Goal: Obtain resource: Obtain resource

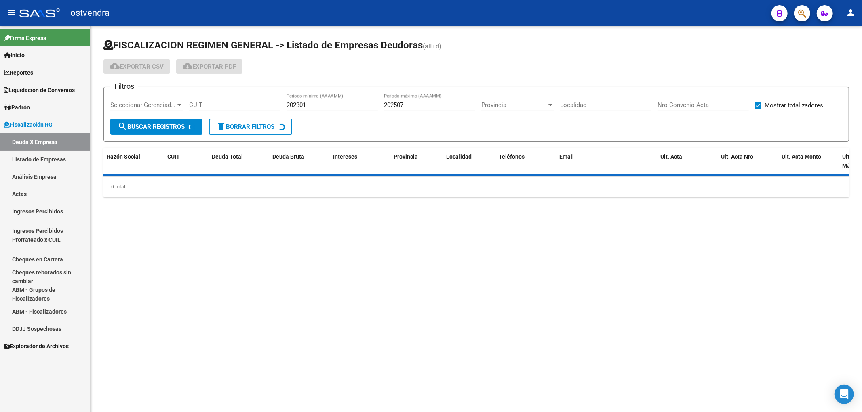
click at [224, 107] on input "CUIT" at bounding box center [234, 104] width 91 height 7
paste input "20-14116180-7"
type input "20-14116180-7"
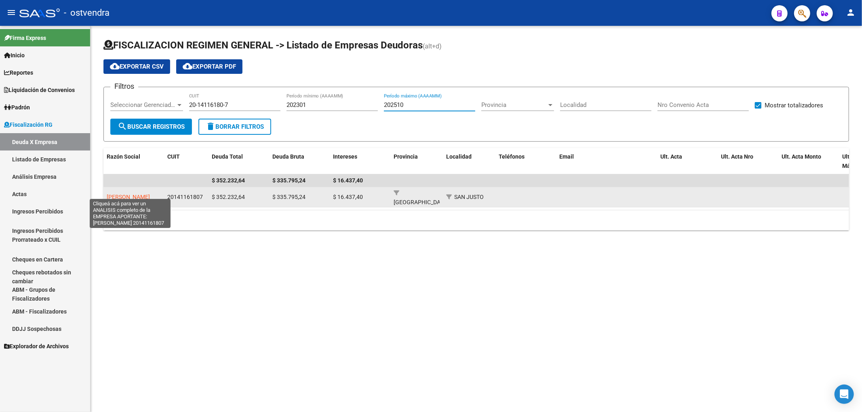
type input "202510"
click at [116, 194] on span "[PERSON_NAME]" at bounding box center [128, 197] width 43 height 6
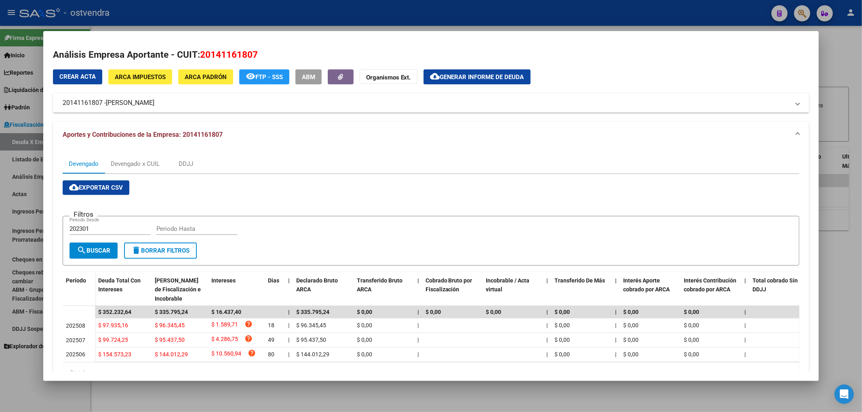
click at [459, 77] on span "Generar informe de deuda" at bounding box center [482, 77] width 84 height 7
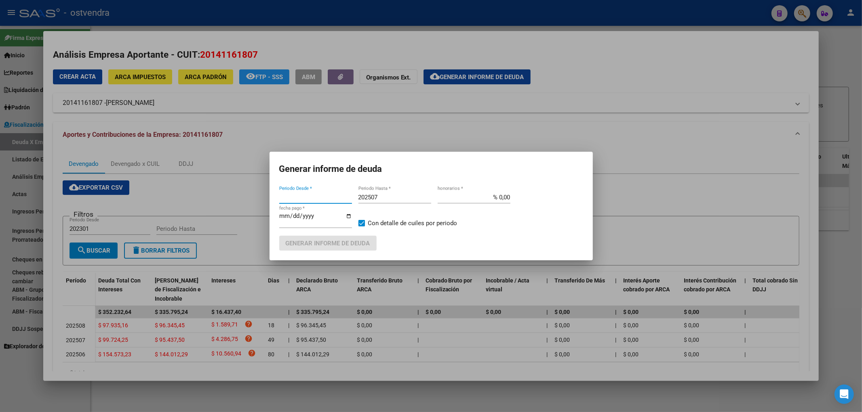
type input "202301"
click at [391, 200] on input "202507" at bounding box center [394, 197] width 73 height 7
type input "202510"
type input "[DATE]"
click at [356, 240] on span "Generar informe de deuda" at bounding box center [328, 243] width 84 height 7
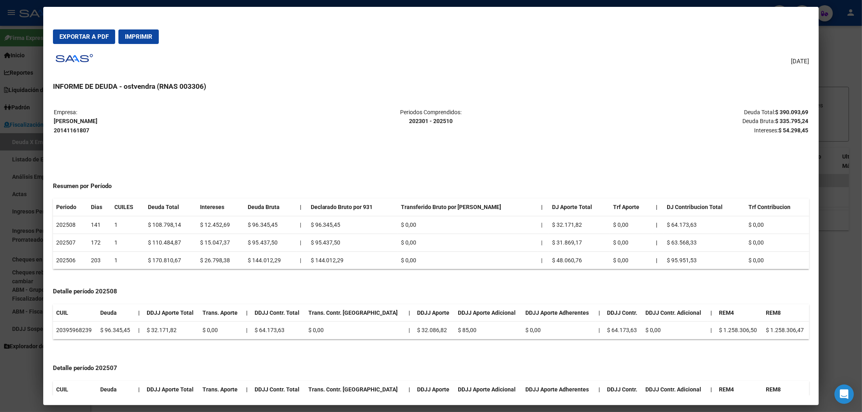
click at [82, 37] on span "Exportar a PDF" at bounding box center [83, 36] width 49 height 7
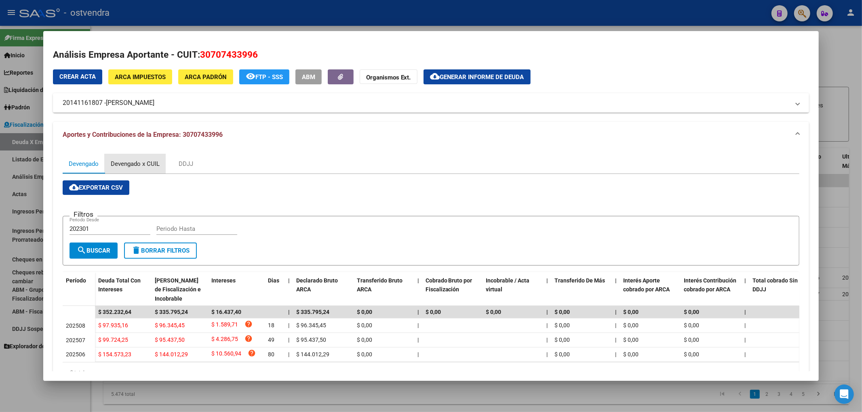
click at [144, 163] on div "Devengado x CUIL" at bounding box center [135, 164] width 49 height 9
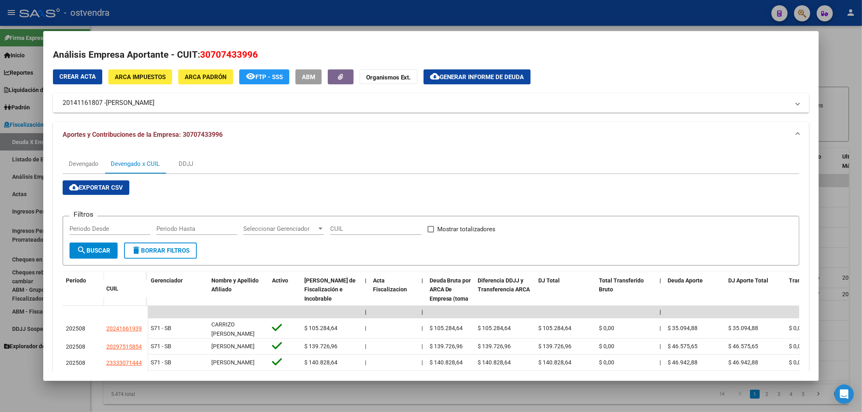
click at [111, 188] on span "cloud_download Exportar CSV" at bounding box center [96, 187] width 54 height 7
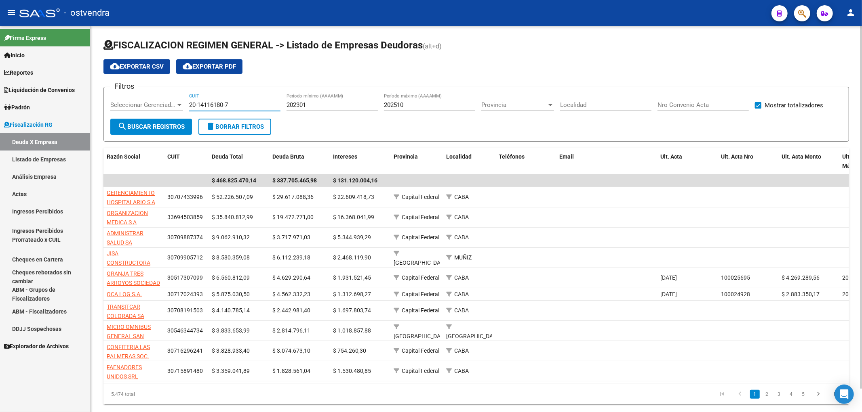
click at [253, 107] on input "20-14116180-7" at bounding box center [234, 104] width 91 height 7
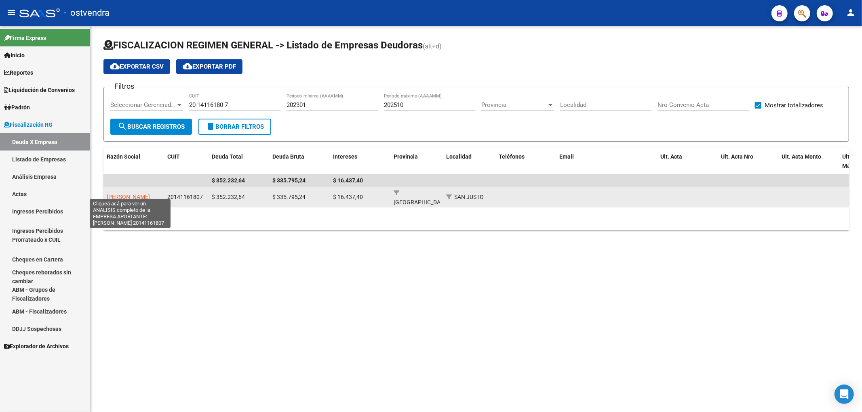
click at [134, 194] on span "[PERSON_NAME]" at bounding box center [128, 197] width 43 height 6
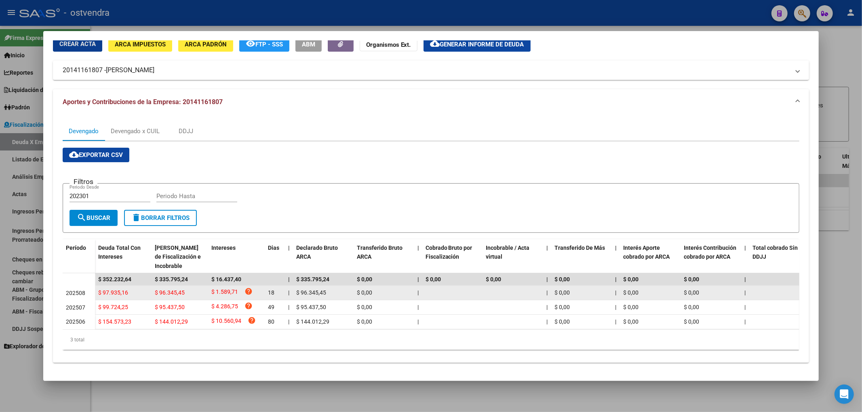
scroll to position [40, 0]
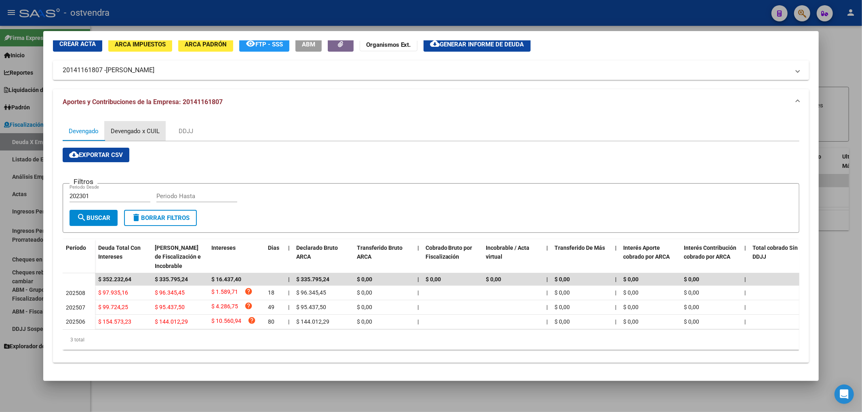
click at [134, 127] on div "Devengado x CUIL" at bounding box center [135, 131] width 49 height 9
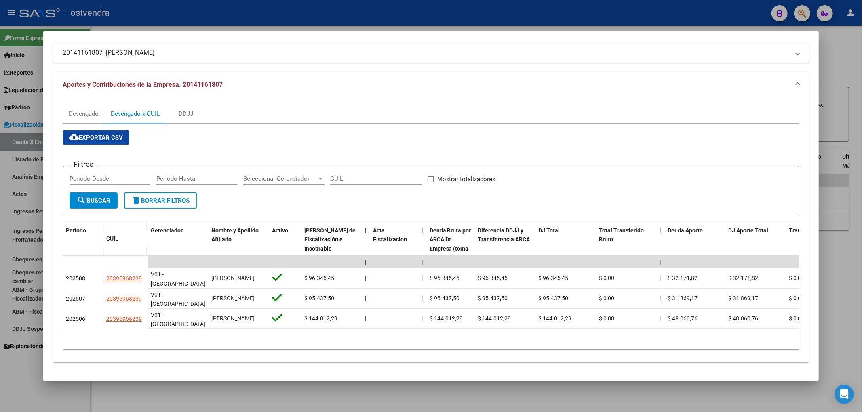
scroll to position [57, 0]
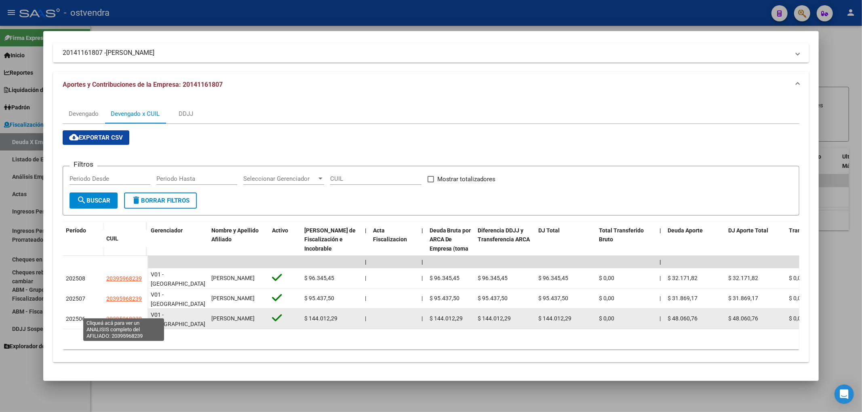
click at [112, 316] on span "20395968239" at bounding box center [124, 319] width 36 height 6
type textarea "20395968239"
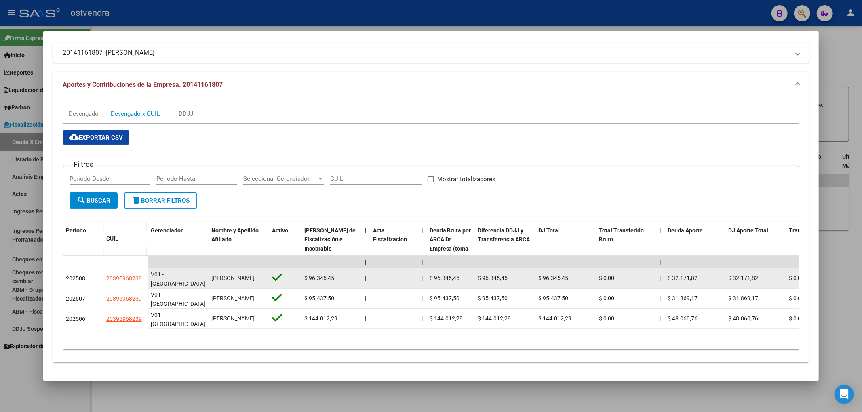
scroll to position [0, 0]
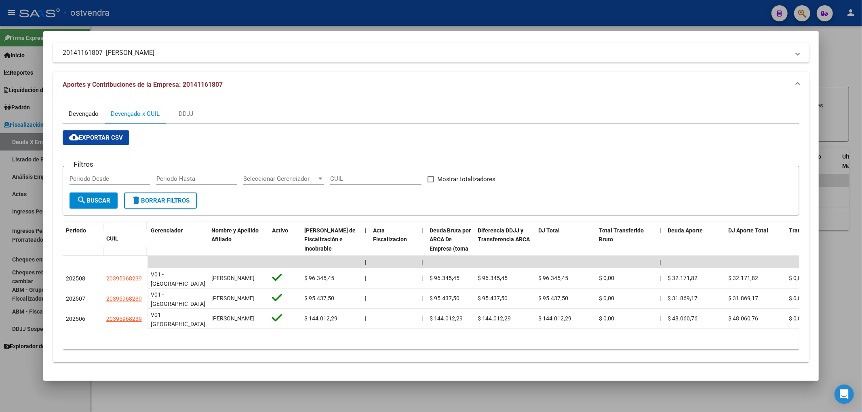
click at [99, 107] on div "Devengado" at bounding box center [84, 113] width 42 height 19
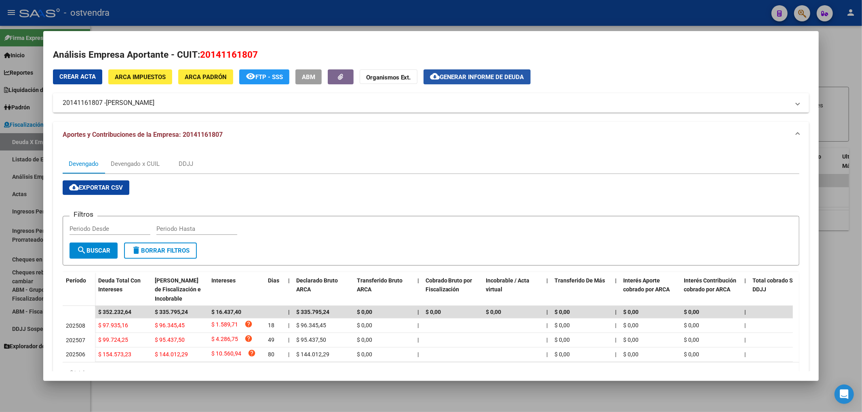
click at [487, 79] on span "Generar informe de deuda" at bounding box center [482, 77] width 84 height 7
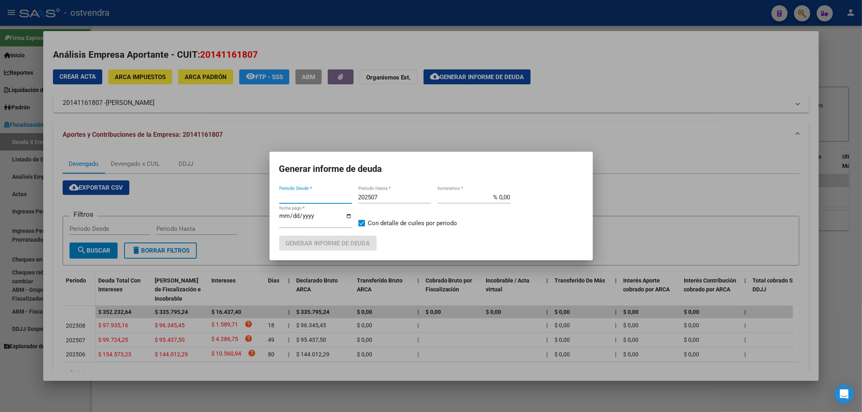
type input "202301"
click at [382, 196] on input "202507" at bounding box center [394, 197] width 73 height 7
type input "202510"
type input "[DATE]"
click at [366, 248] on button "Generar informe de deuda" at bounding box center [327, 243] width 97 height 15
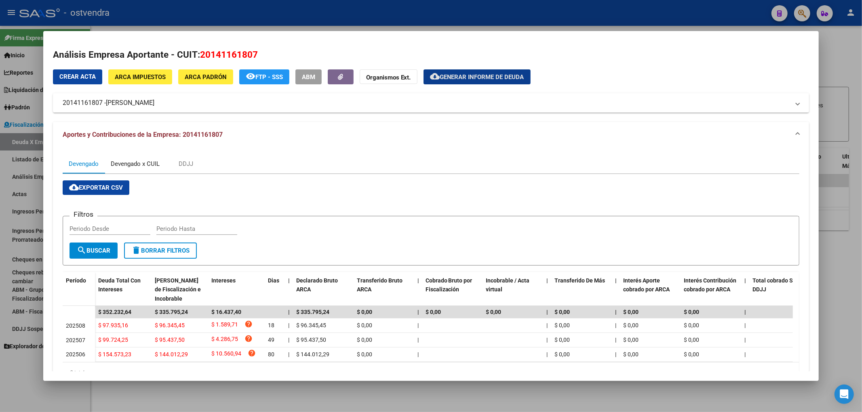
click at [135, 166] on div "Devengado x CUIL" at bounding box center [135, 164] width 49 height 9
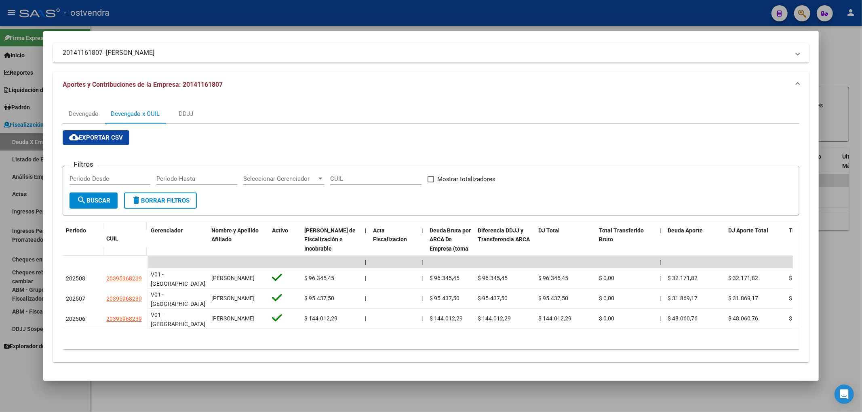
scroll to position [57, 0]
click at [98, 134] on span "cloud_download Exportar CSV" at bounding box center [96, 137] width 54 height 7
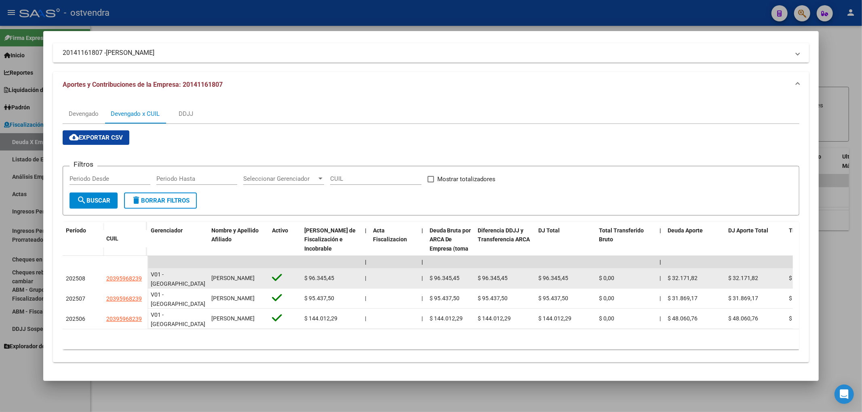
drag, startPoint x: 105, startPoint y: 271, endPoint x: 144, endPoint y: 271, distance: 39.2
click at [144, 271] on datatable-body-cell "20395968239" at bounding box center [125, 279] width 44 height 20
copy span "20395968239"
click at [229, 277] on span "[PERSON_NAME]" at bounding box center [232, 278] width 43 height 6
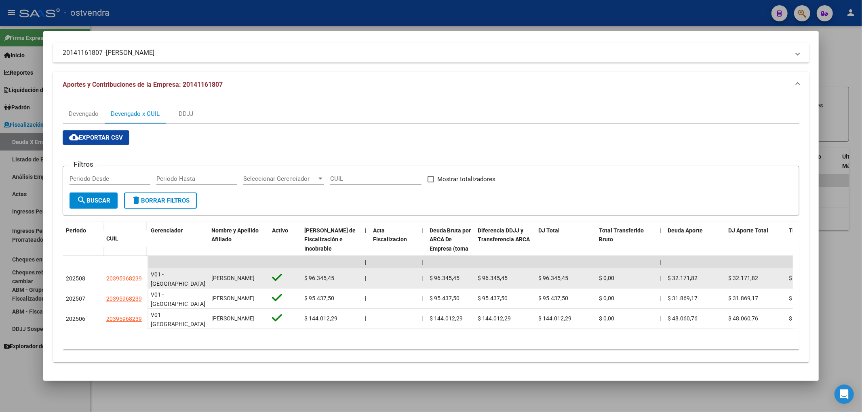
click at [229, 277] on span "[PERSON_NAME]" at bounding box center [232, 278] width 43 height 6
copy span "[PERSON_NAME]"
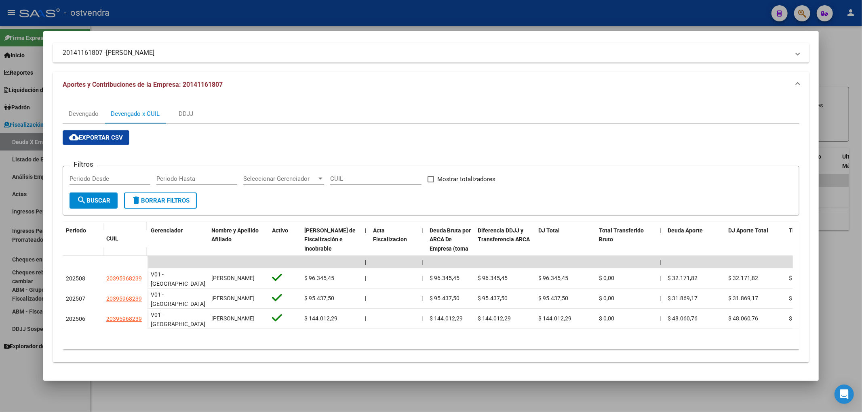
drag, startPoint x: 120, startPoint y: 136, endPoint x: 126, endPoint y: 138, distance: 5.5
click at [120, 135] on button "cloud_download Exportar CSV" at bounding box center [96, 137] width 67 height 15
